Goal: Go to known website: Access a specific website the user already knows

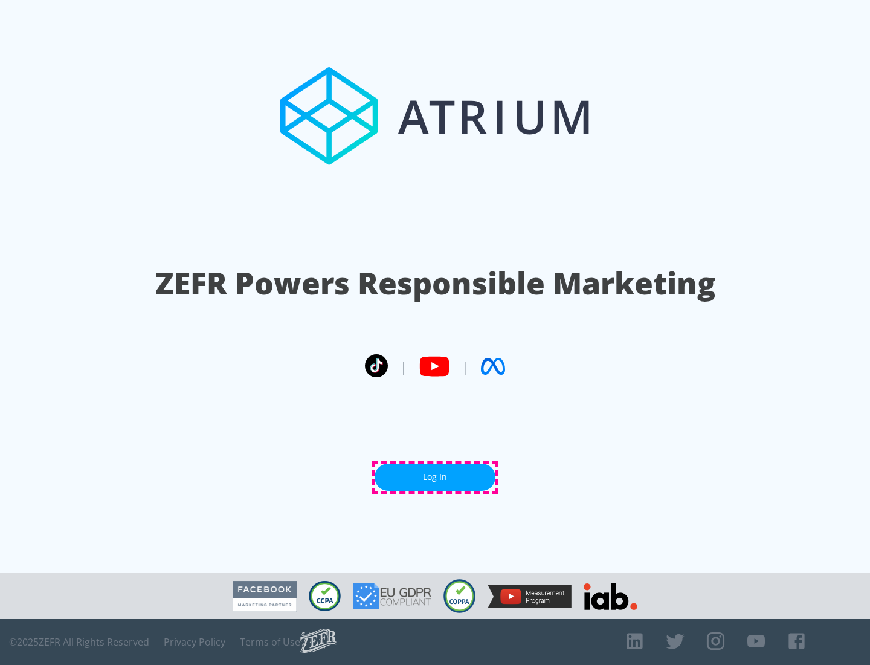
click at [435, 477] on link "Log In" at bounding box center [435, 477] width 121 height 27
